Goal: Task Accomplishment & Management: Manage account settings

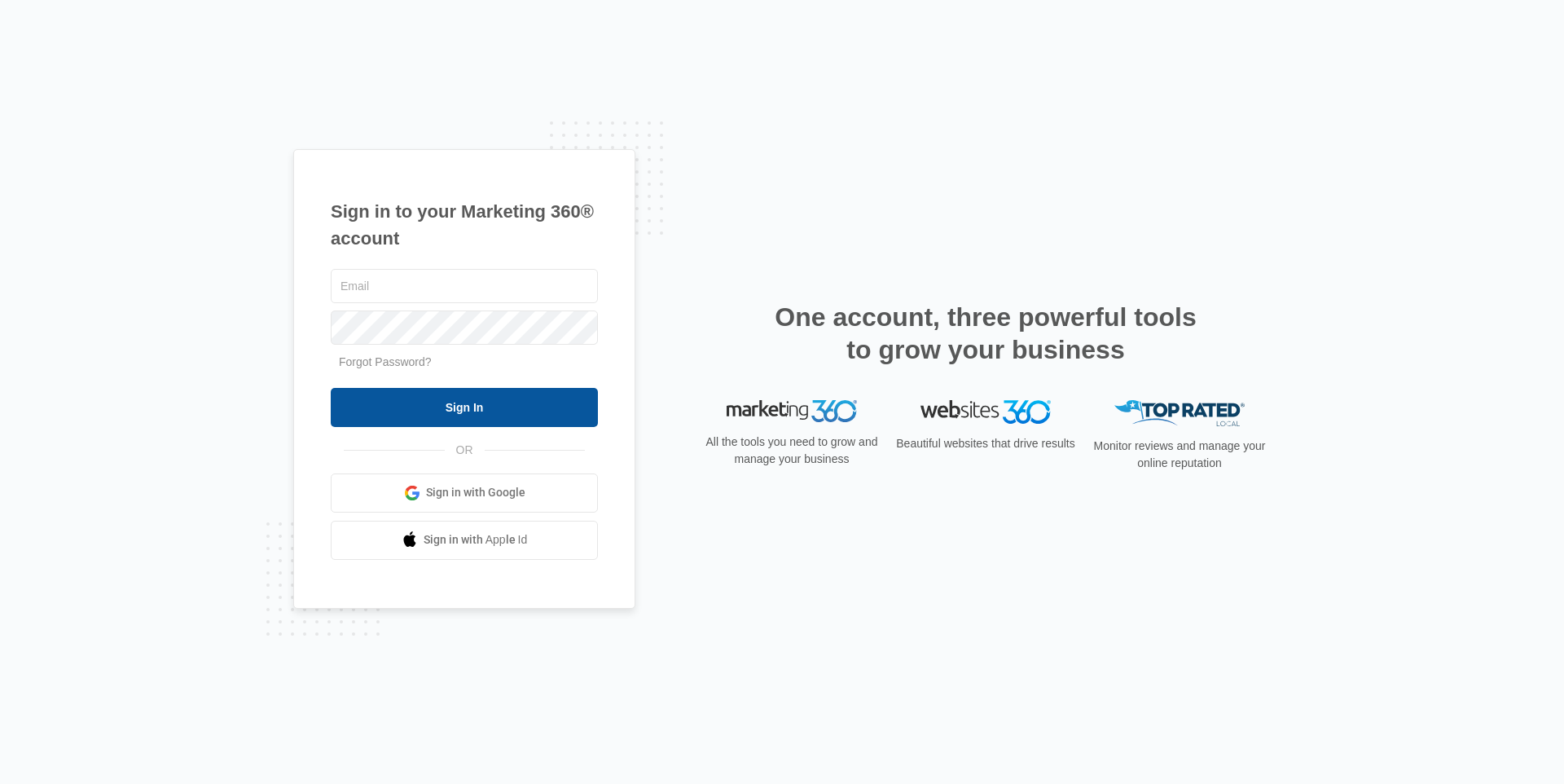
type input "nicole.white@madwire.com"
click at [413, 397] on input "Sign In" at bounding box center [465, 407] width 267 height 39
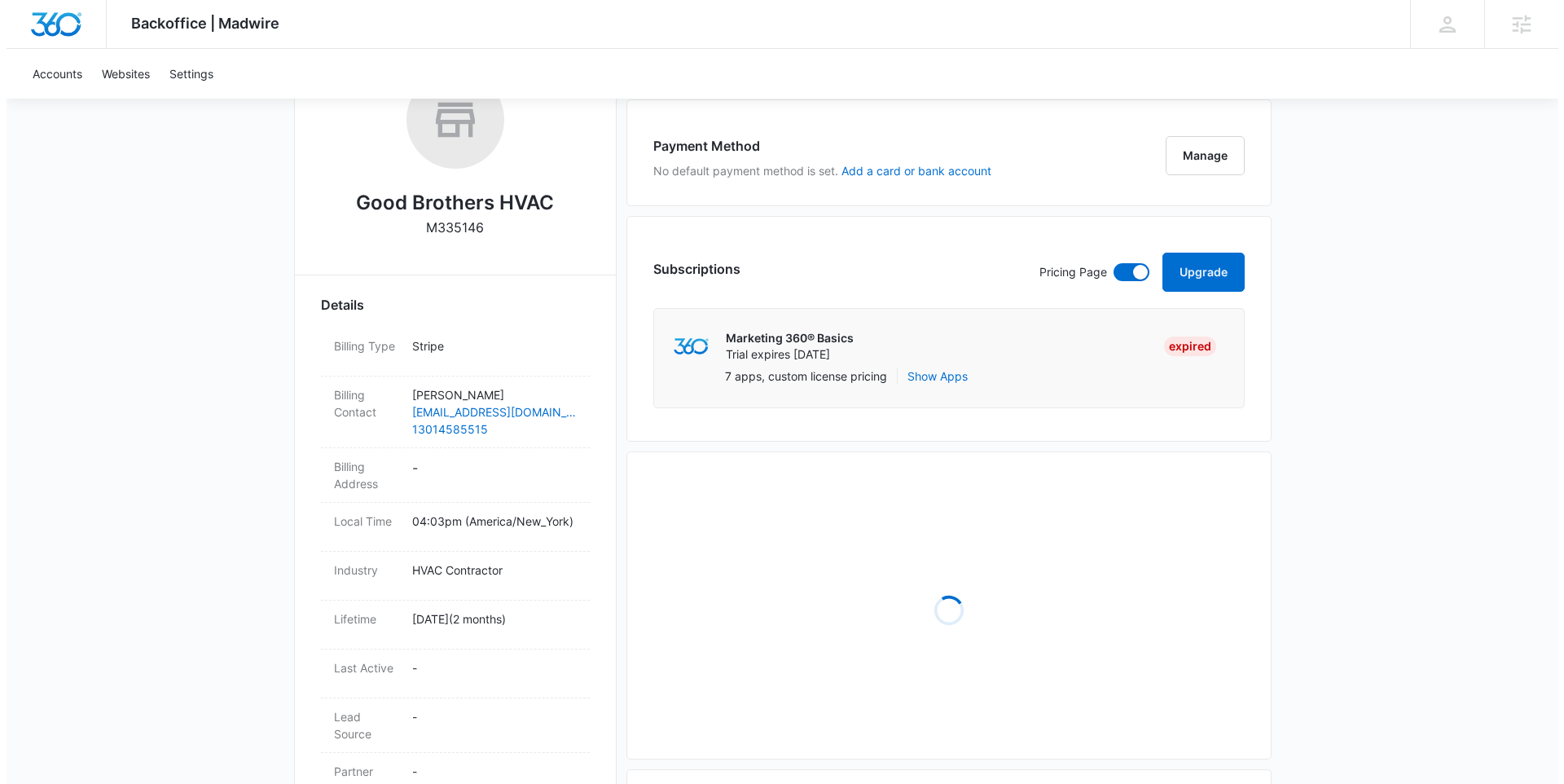
scroll to position [279, 0]
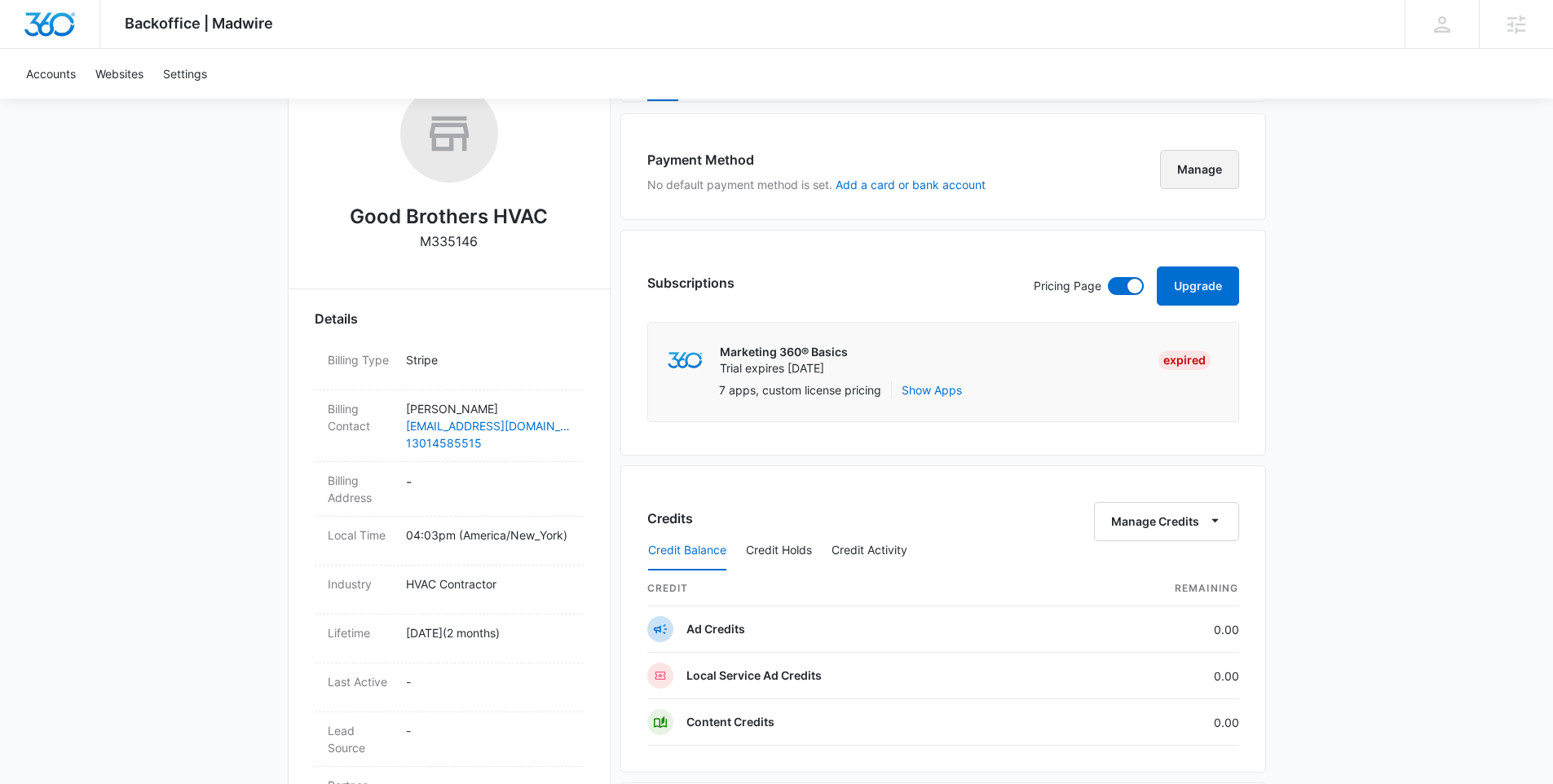
click at [1210, 165] on button "Manage" at bounding box center [1199, 169] width 79 height 39
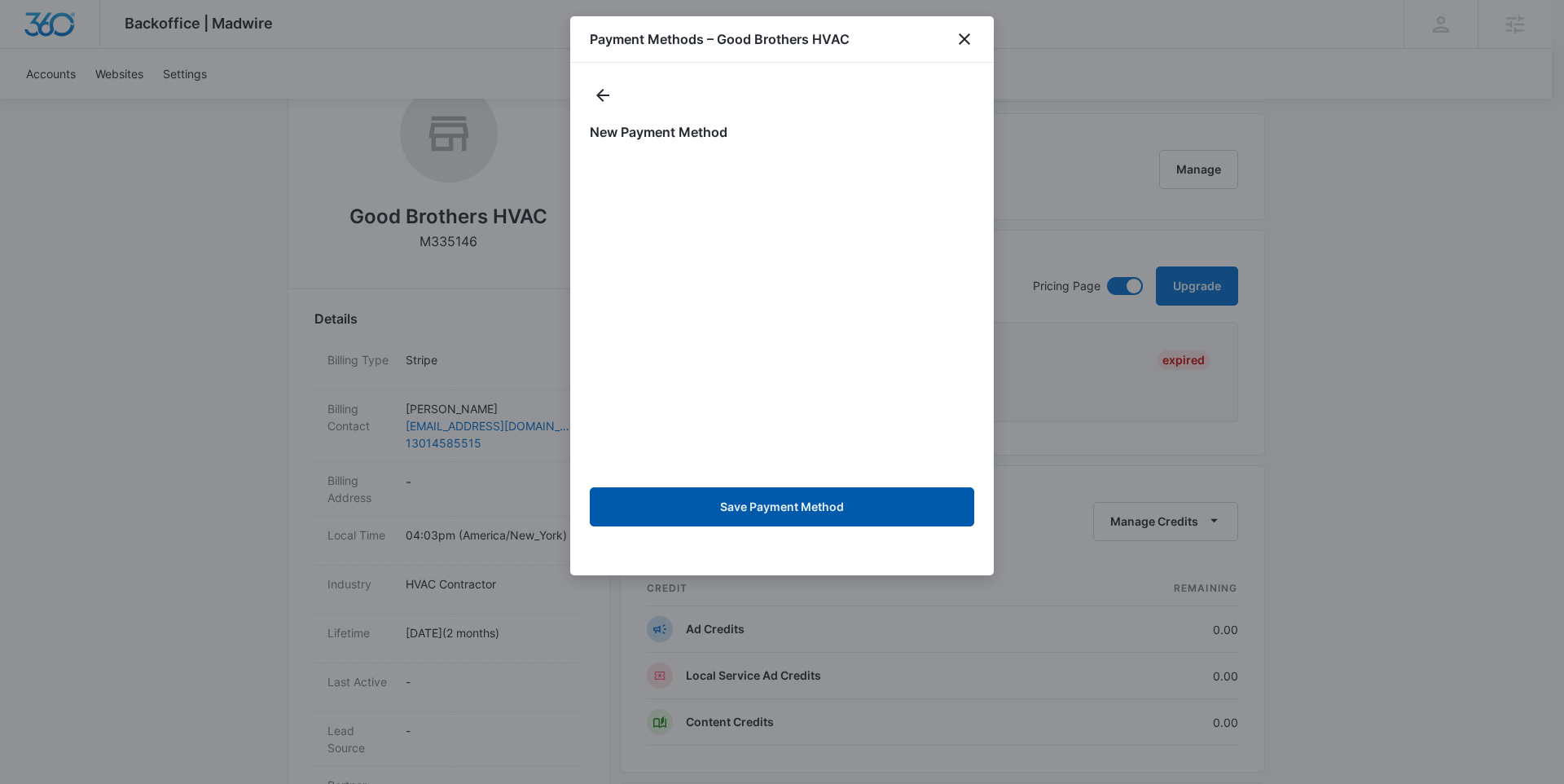
click at [771, 508] on button "Save Payment Method" at bounding box center [782, 507] width 385 height 39
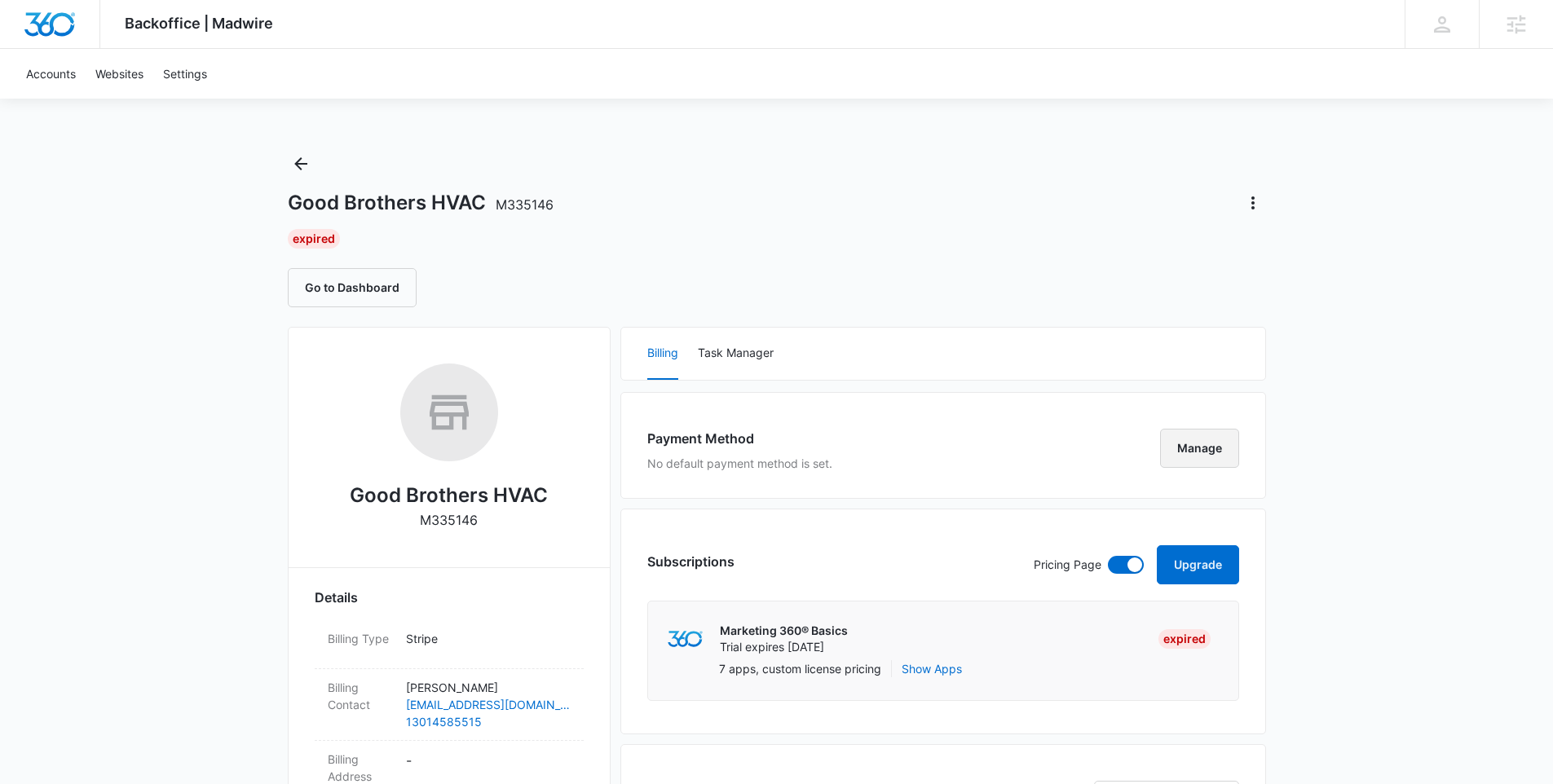
click at [1184, 446] on button "Manage" at bounding box center [1199, 448] width 79 height 39
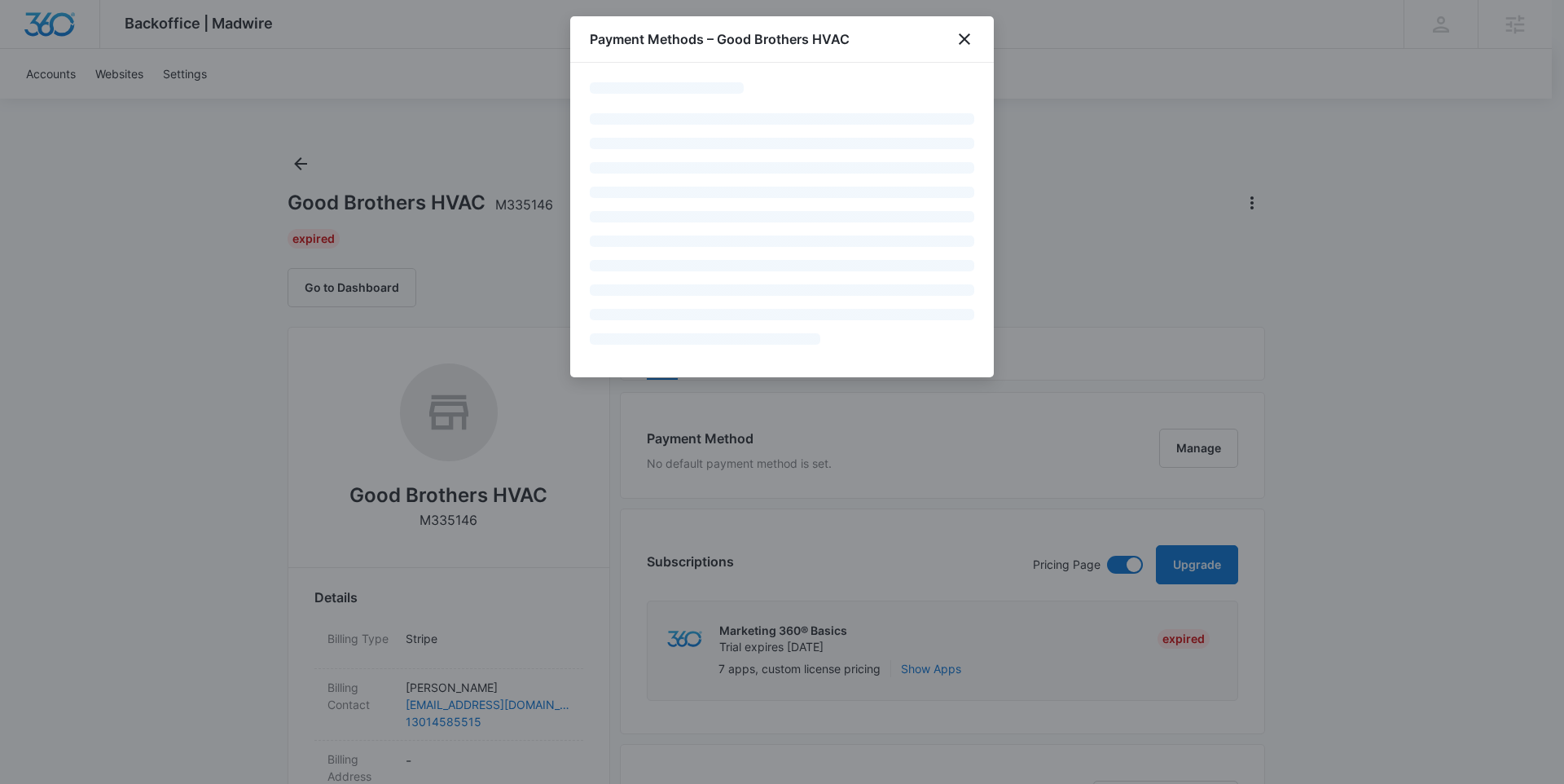
click at [974, 34] on div "Payment Methods – Good Brothers HVAC" at bounding box center [782, 39] width 424 height 46
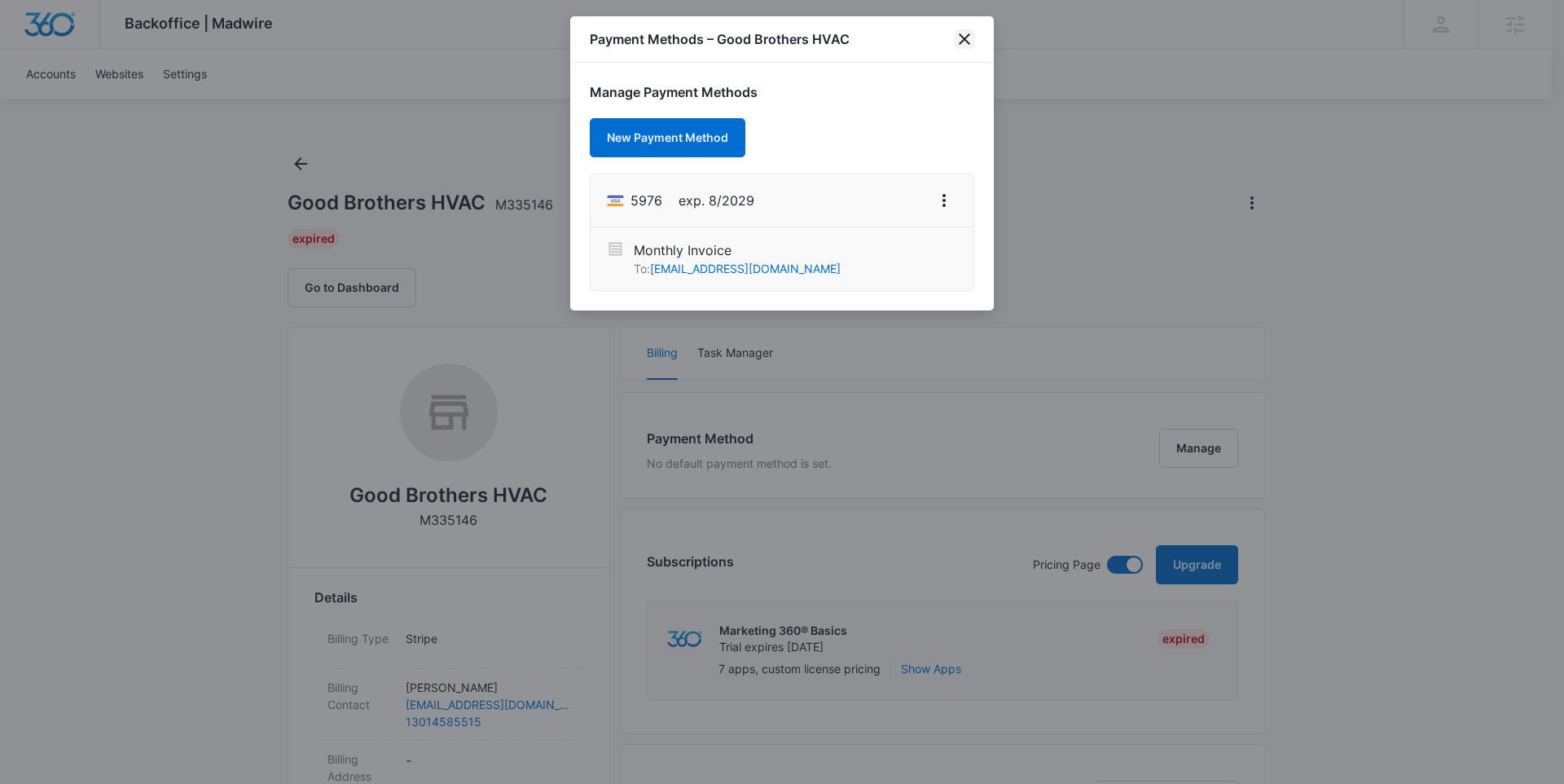
click at [966, 39] on icon "close" at bounding box center [964, 39] width 19 height 19
